Goal: Navigation & Orientation: Find specific page/section

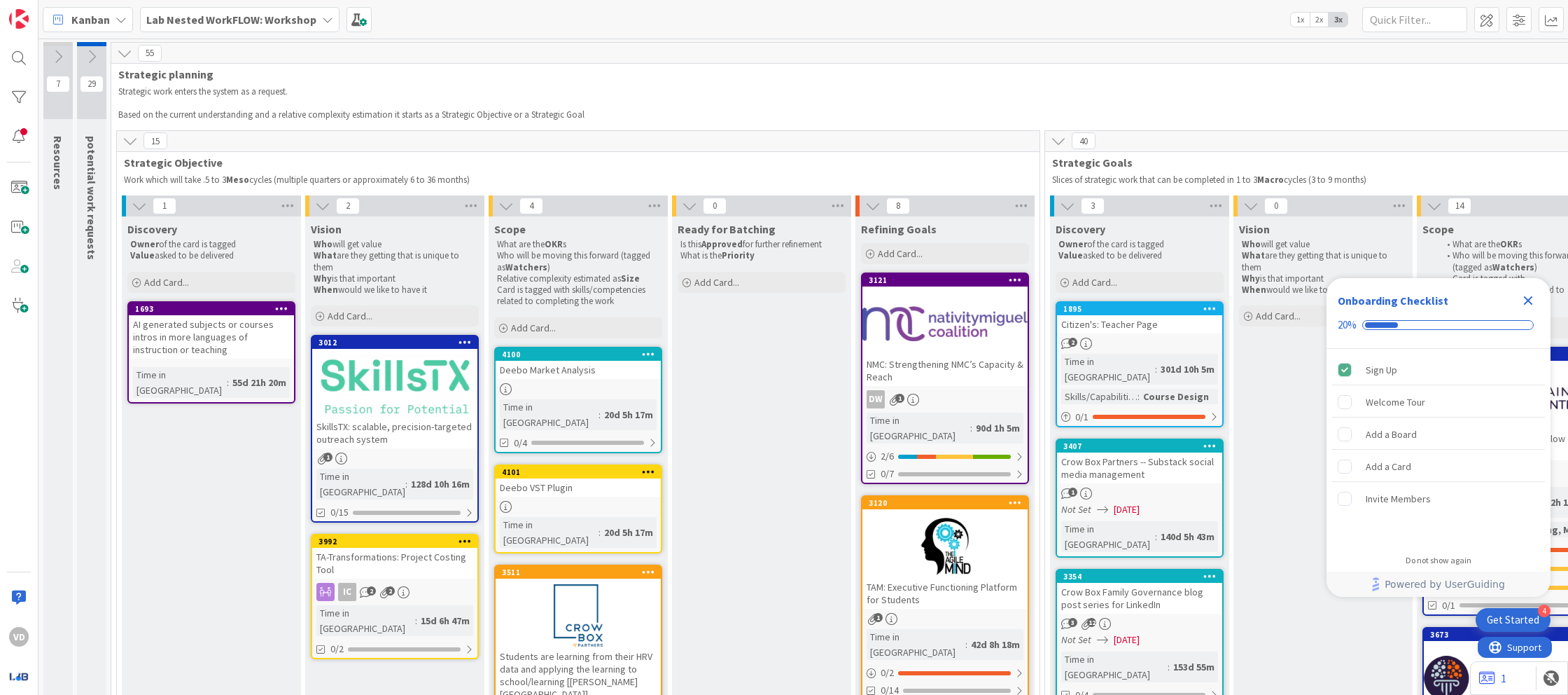
click at [1522, 303] on icon "Close Checklist" at bounding box center [1528, 300] width 17 height 17
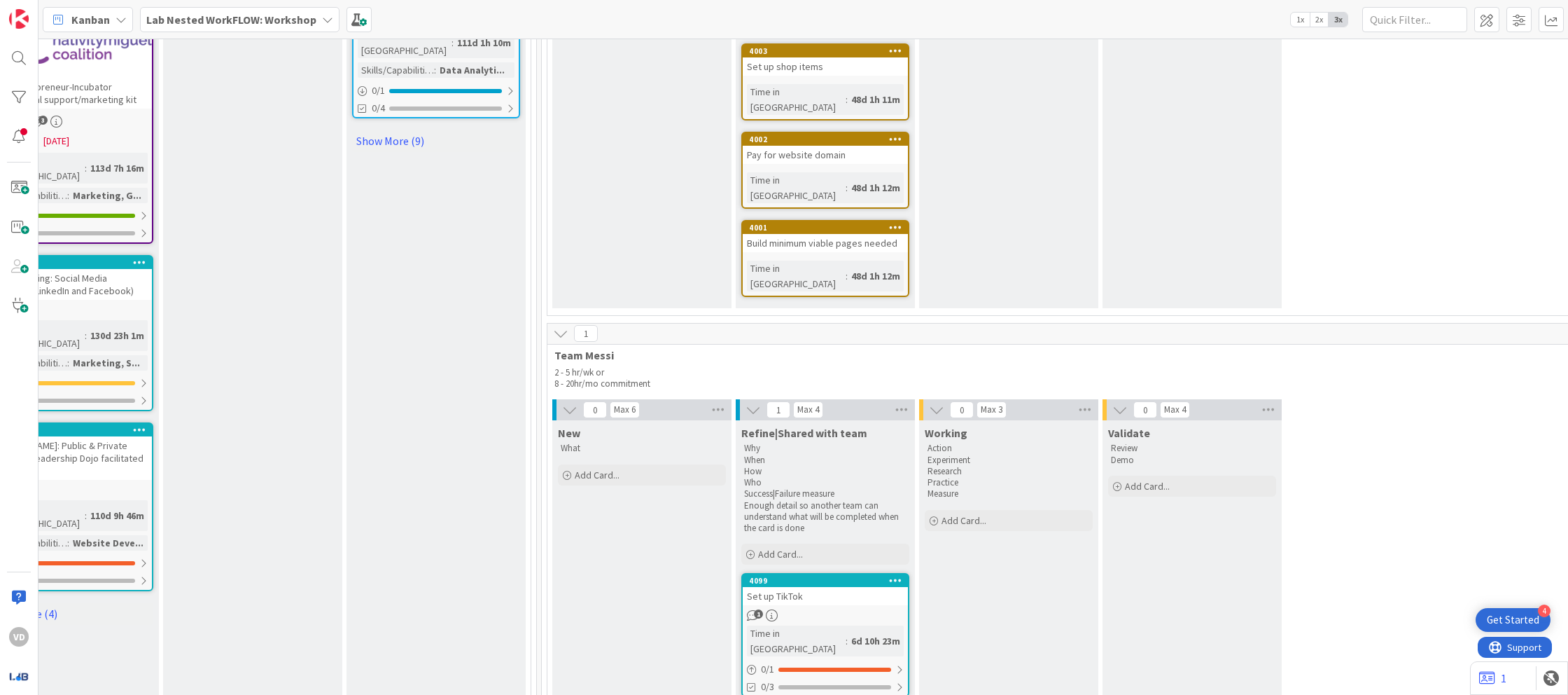
scroll to position [1523, 1437]
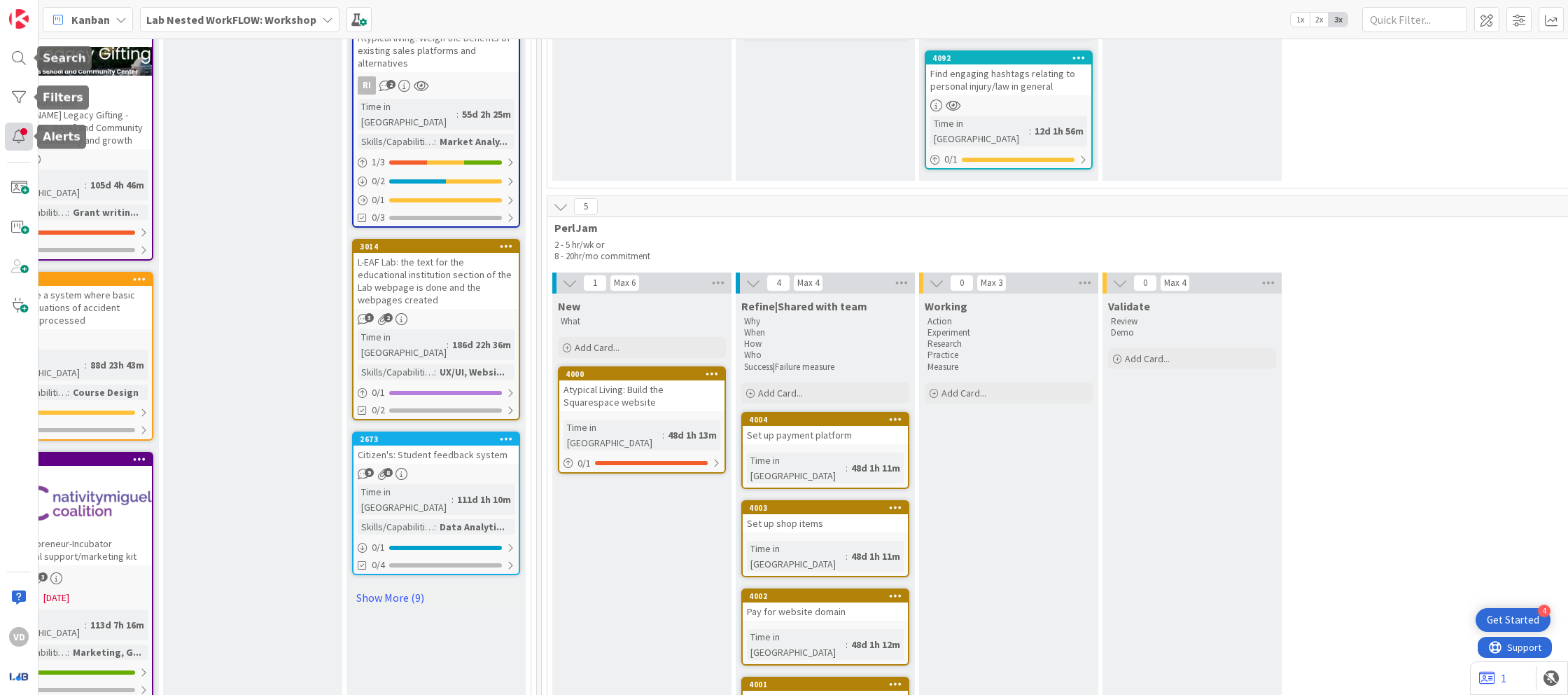
click at [17, 127] on div at bounding box center [19, 137] width 28 height 28
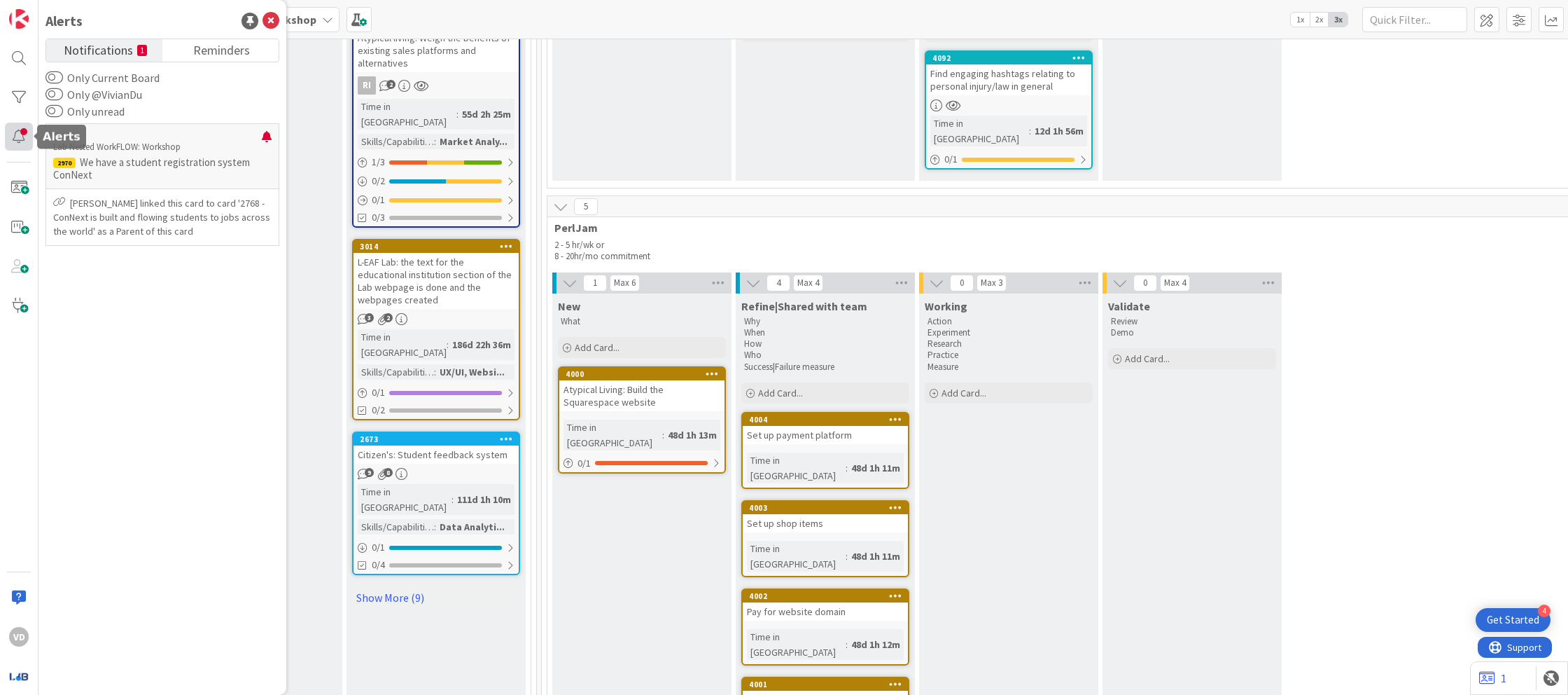
click at [21, 142] on div at bounding box center [19, 137] width 28 height 28
click at [1490, 679] on icon at bounding box center [1487, 678] width 16 height 14
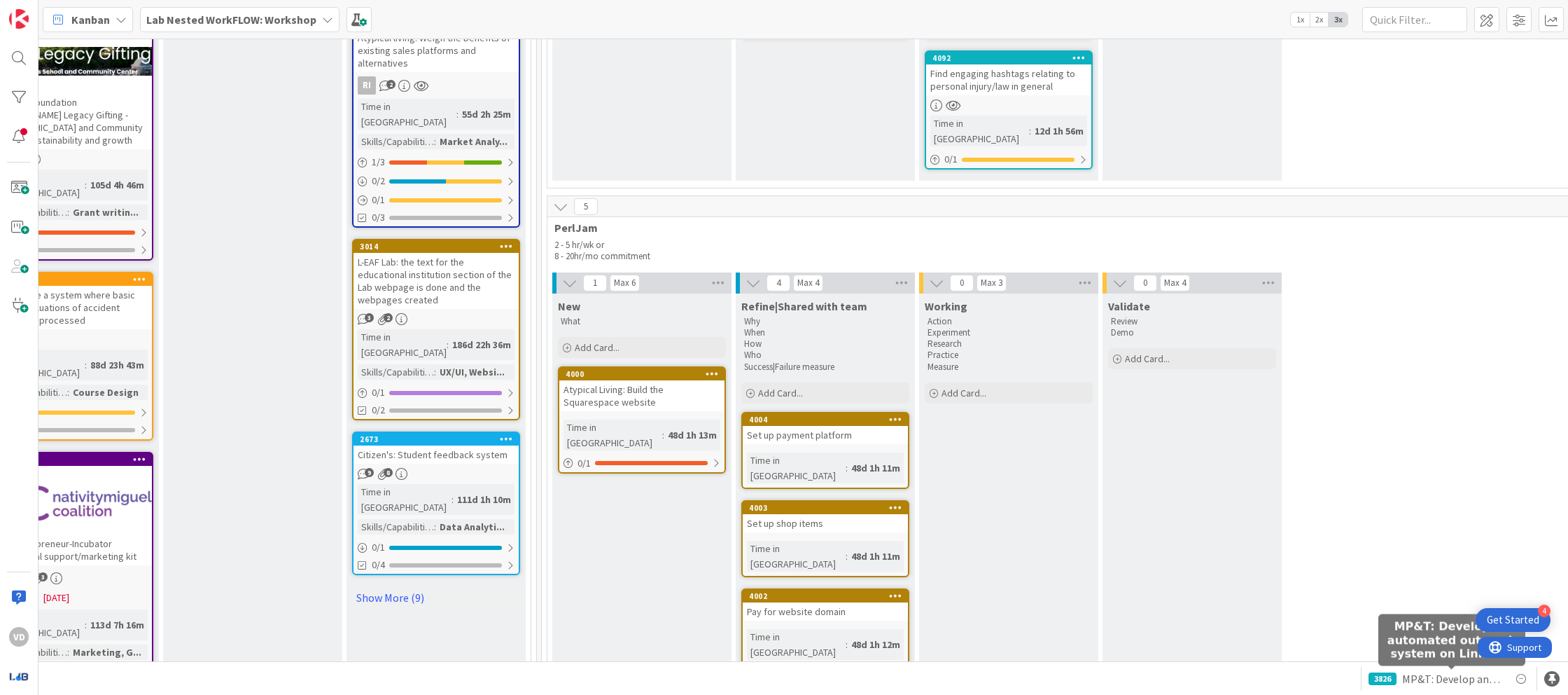
click at [1433, 679] on span "MP&T: Develop an automated outreach system on LinkedIn" at bounding box center [1452, 678] width 99 height 17
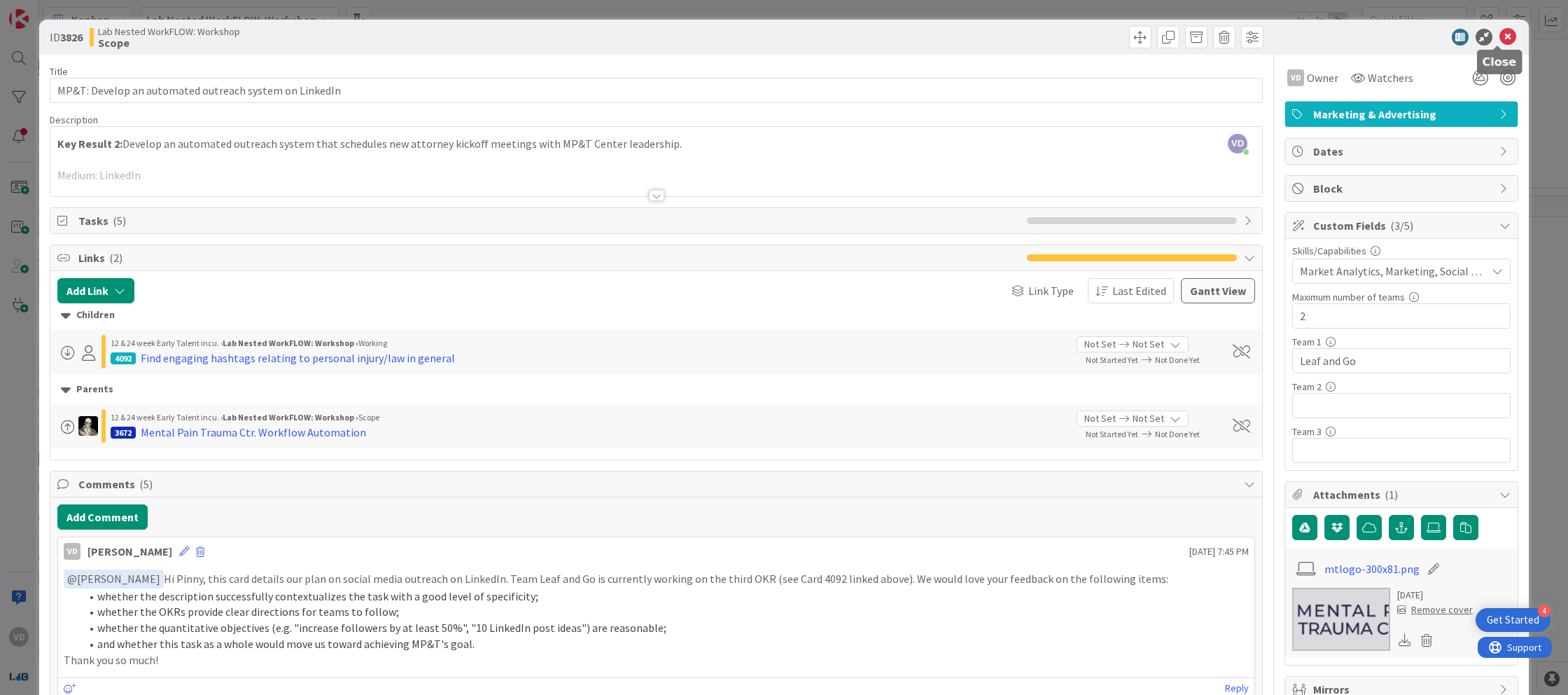
click at [1505, 38] on icon at bounding box center [1508, 37] width 17 height 17
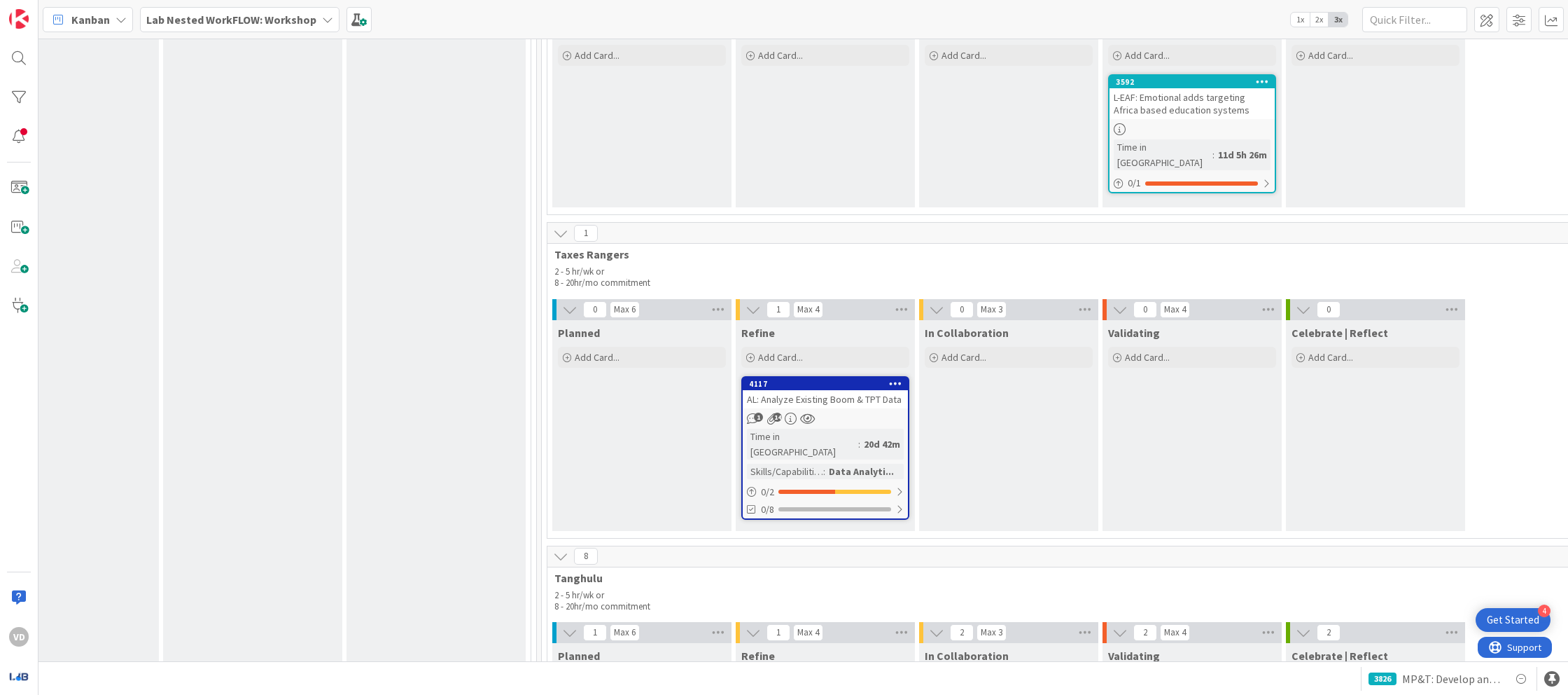
scroll to position [4565, 1437]
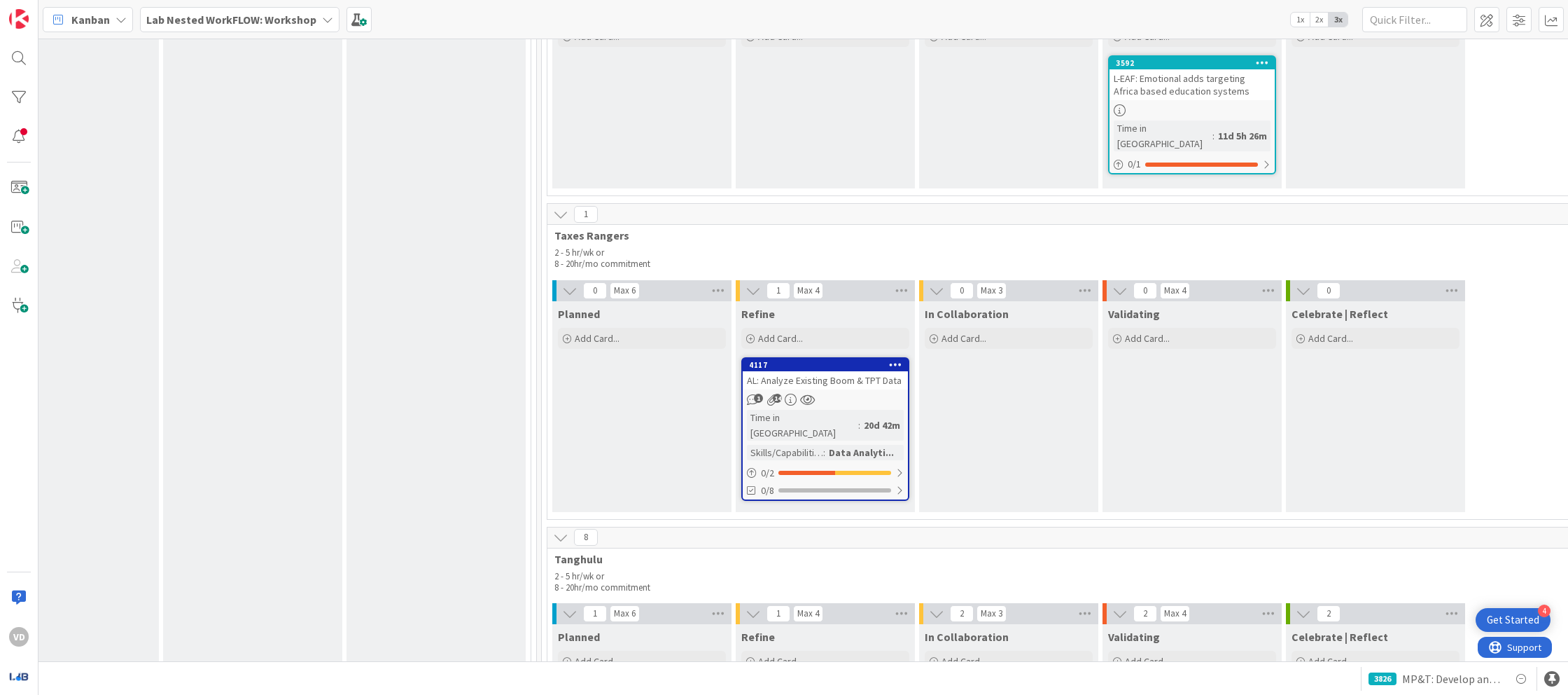
click at [832, 357] on link "4117 AL: Analyze Existing Boom & TPT Data 1 14 Time in Column : 20d 42m Skills/…" at bounding box center [825, 429] width 168 height 144
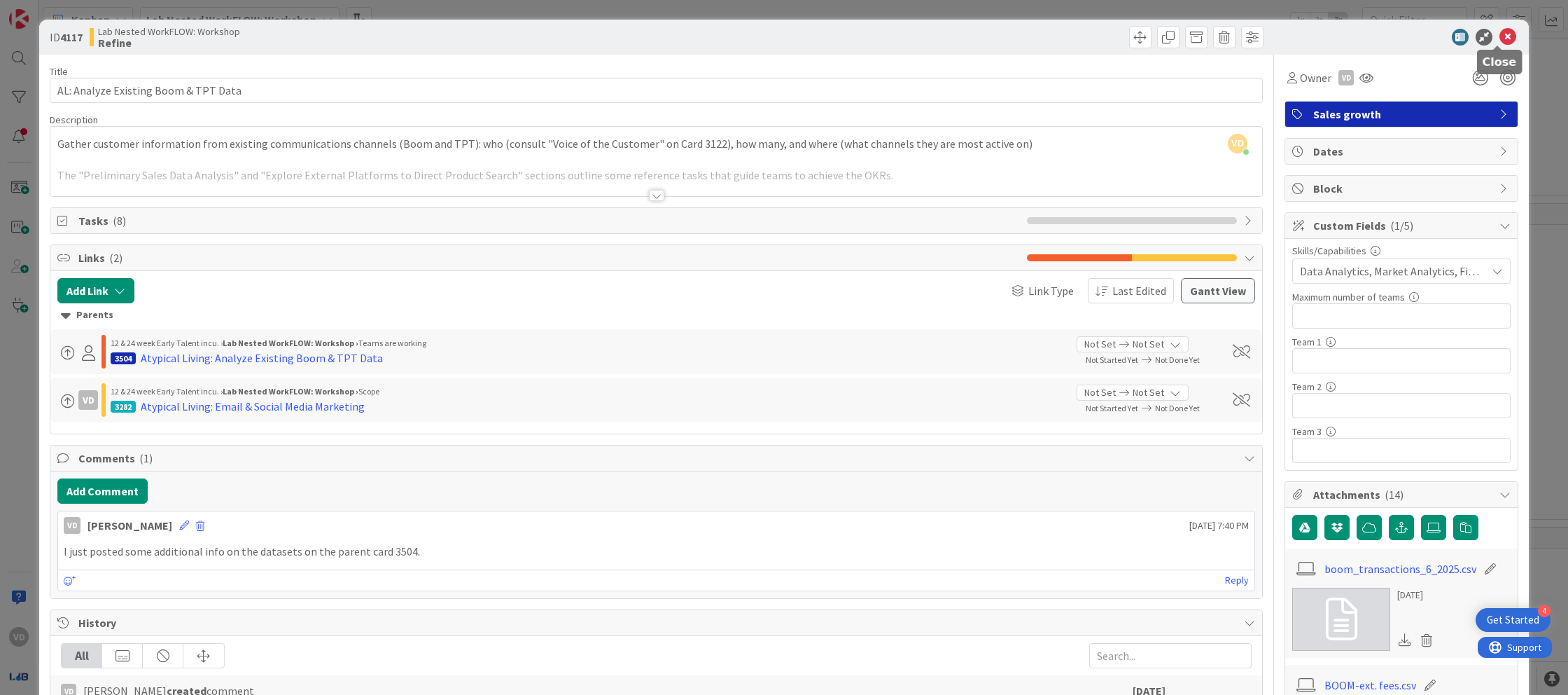
click at [1500, 38] on icon at bounding box center [1508, 37] width 17 height 17
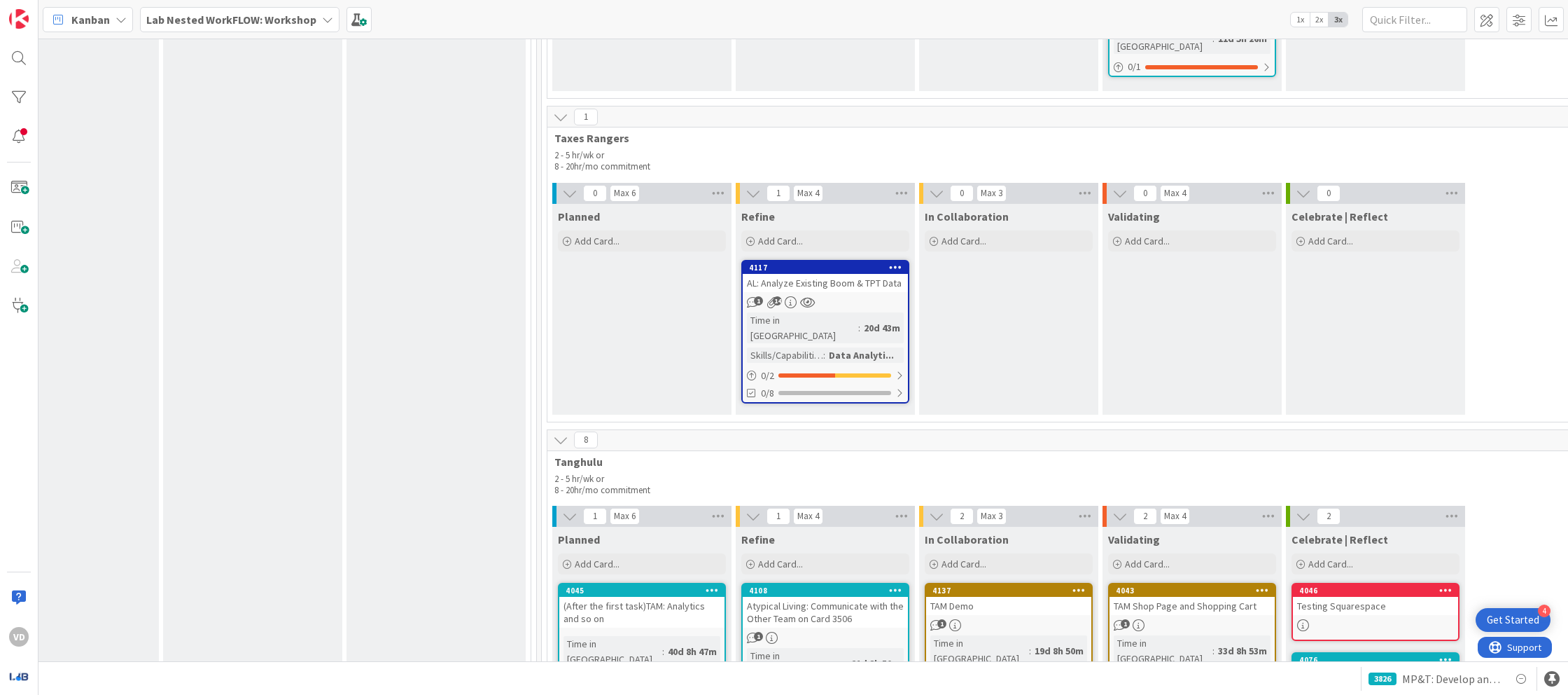
click at [878, 597] on div "Atypical Living: Communicate with the Other Team on Card 3506" at bounding box center [825, 612] width 166 height 31
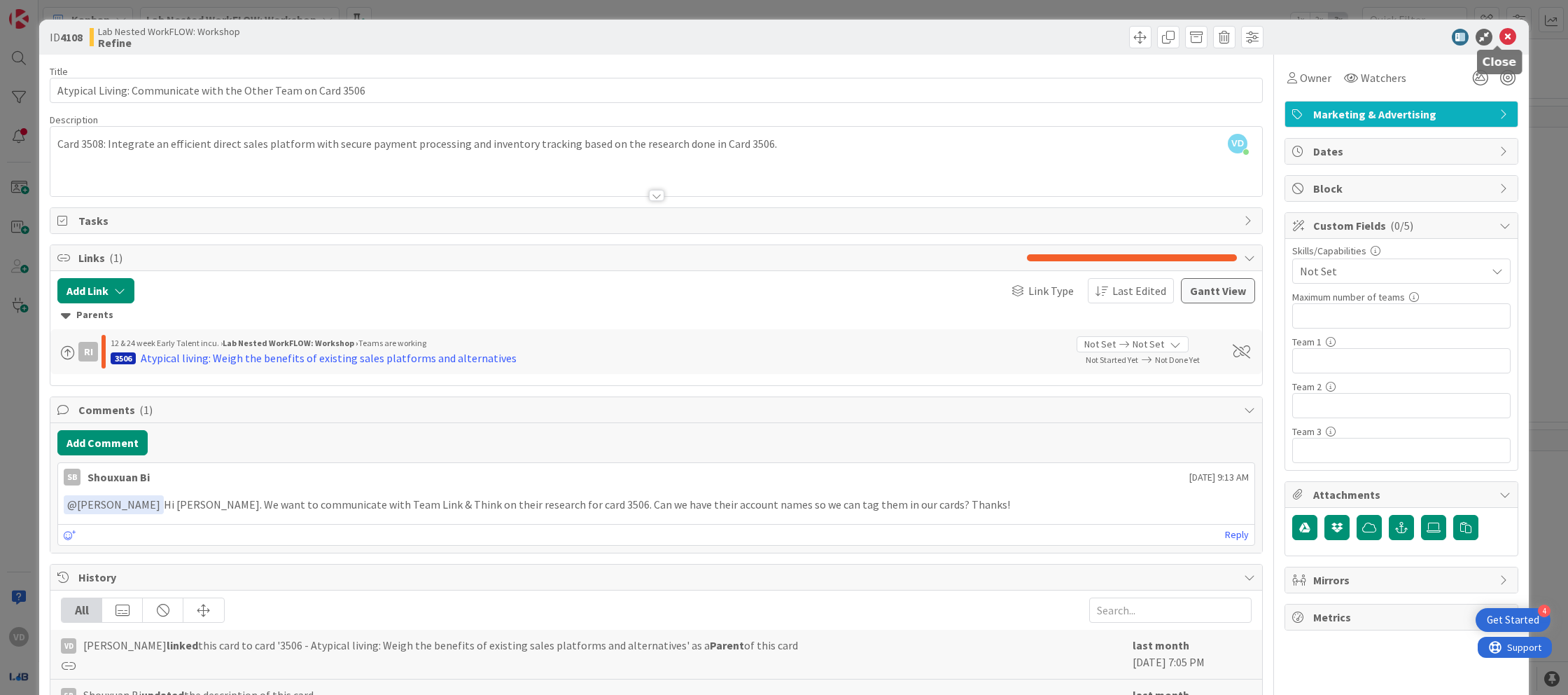
click at [1501, 37] on icon at bounding box center [1508, 37] width 17 height 17
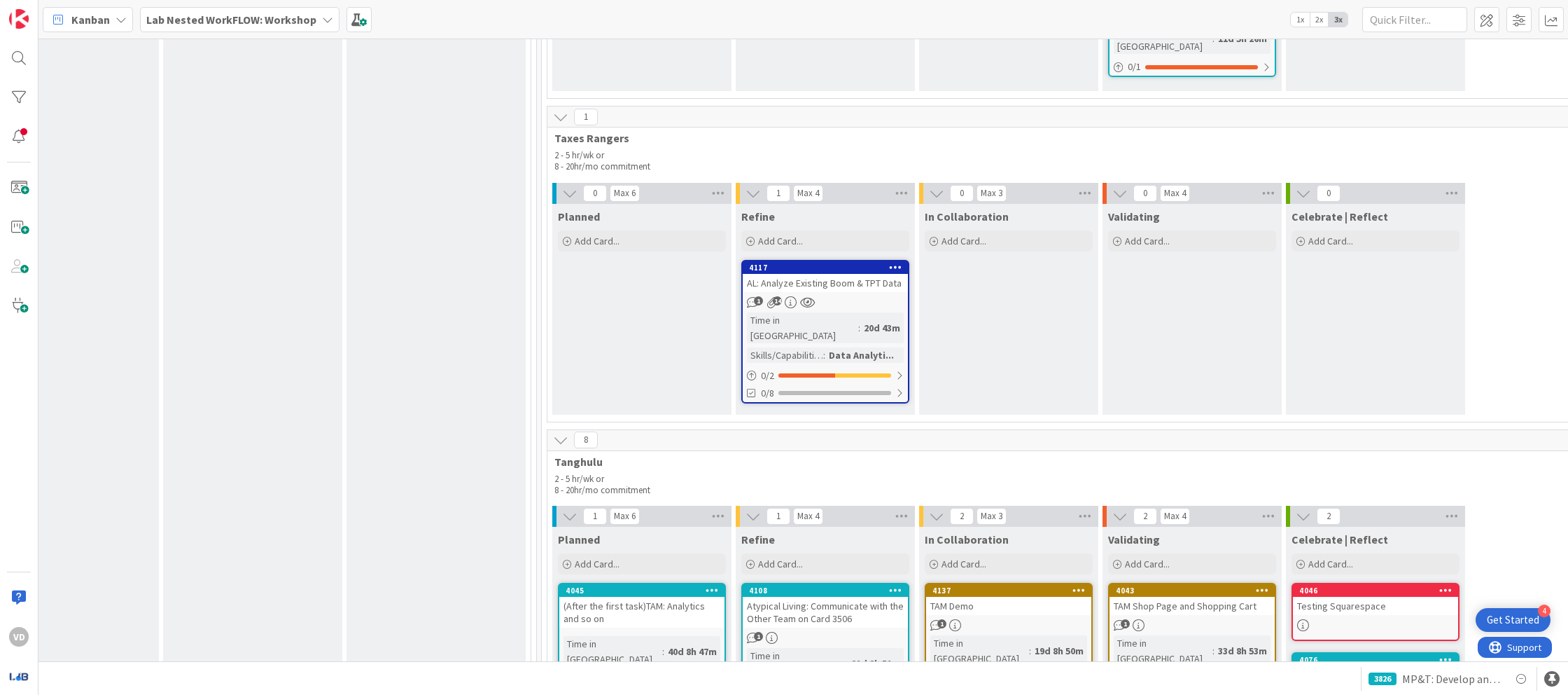
click at [1010, 584] on div "4137" at bounding box center [1009, 590] width 166 height 12
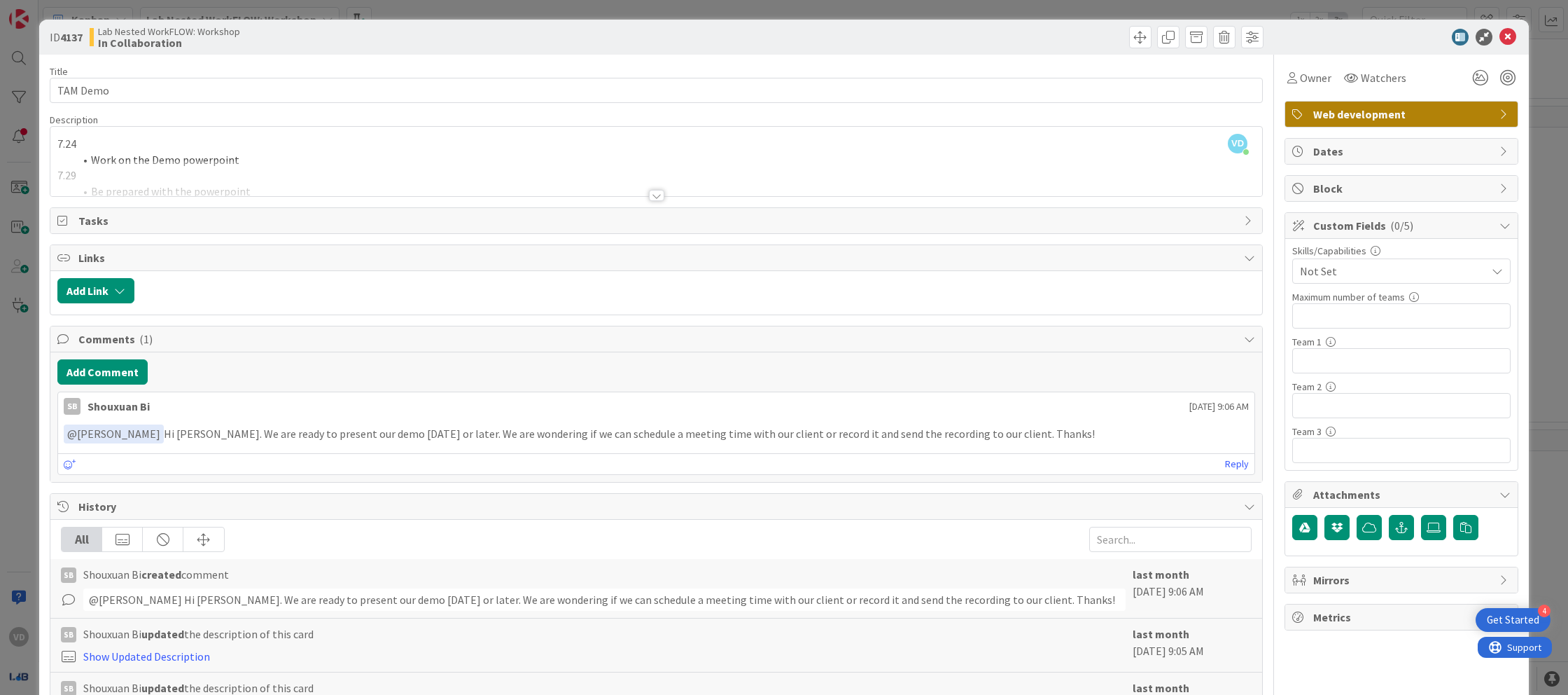
click at [666, 193] on div at bounding box center [656, 178] width 1212 height 36
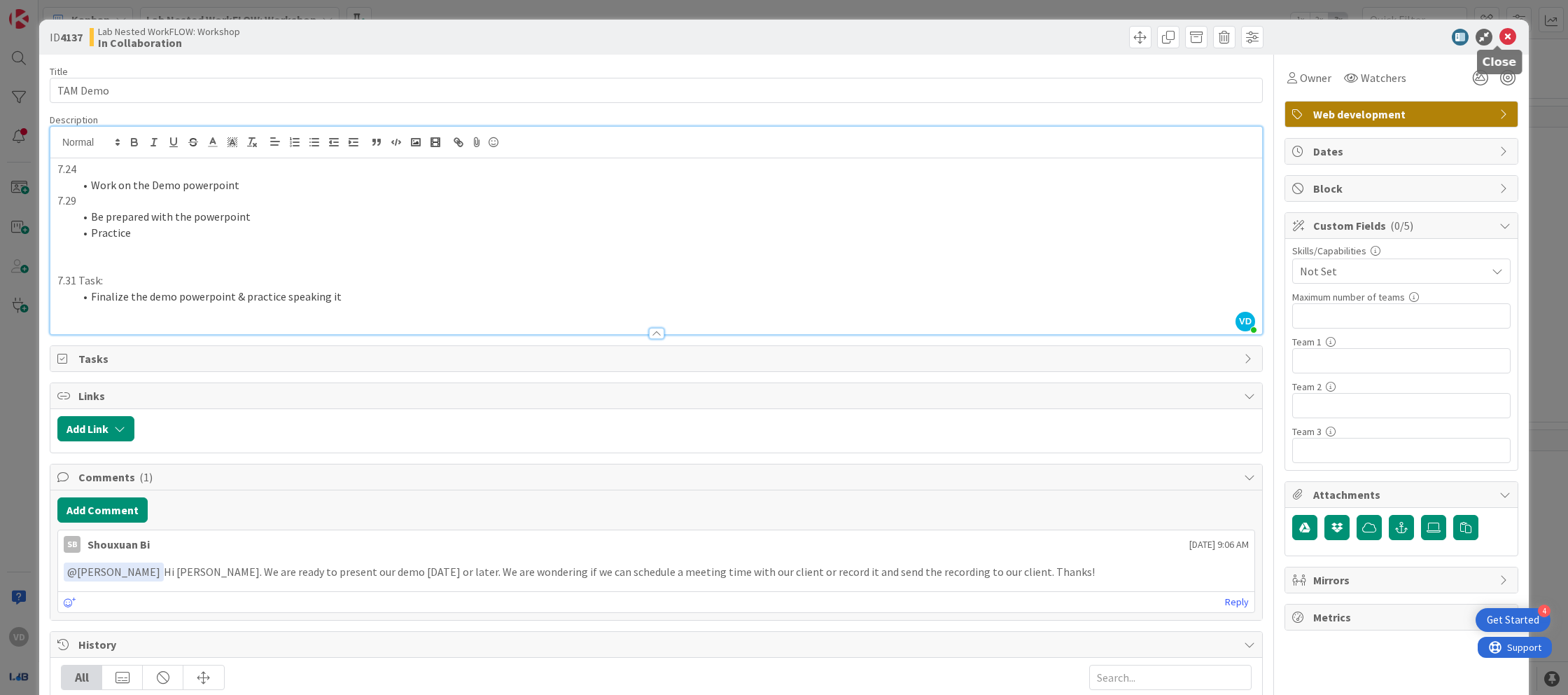
click at [1503, 36] on icon at bounding box center [1508, 37] width 17 height 17
